Goal: Task Accomplishment & Management: Manage account settings

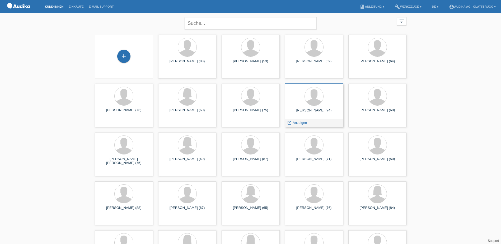
click at [319, 106] on div at bounding box center [314, 97] width 50 height 20
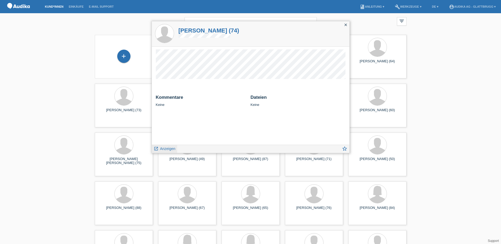
click at [169, 148] on span "Anzeigen" at bounding box center [167, 149] width 15 height 4
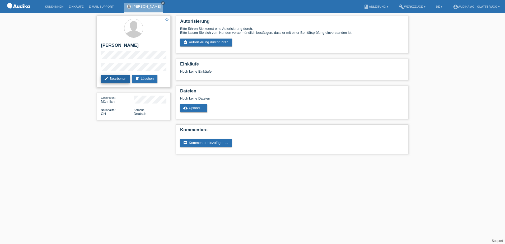
click at [114, 78] on link "edit Bearbeiten" at bounding box center [115, 79] width 29 height 8
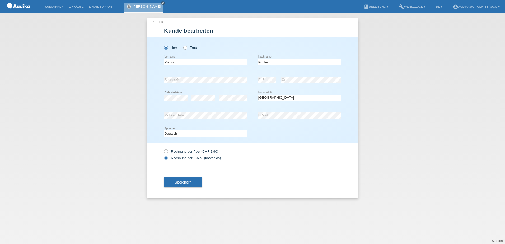
select select "CH"
click at [185, 182] on span "Speichern" at bounding box center [183, 182] width 17 height 4
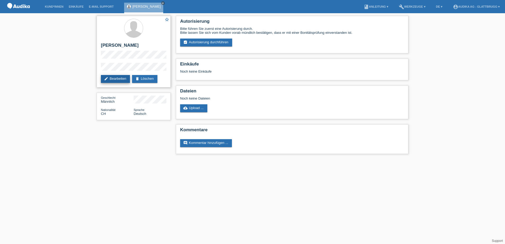
click at [113, 76] on link "edit Bearbeiten" at bounding box center [115, 79] width 29 height 8
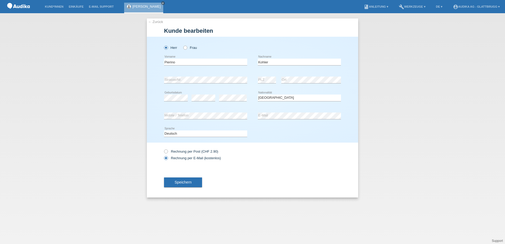
select select "CH"
click at [188, 183] on span "Speichern" at bounding box center [183, 182] width 17 height 4
